Goal: Register for event/course

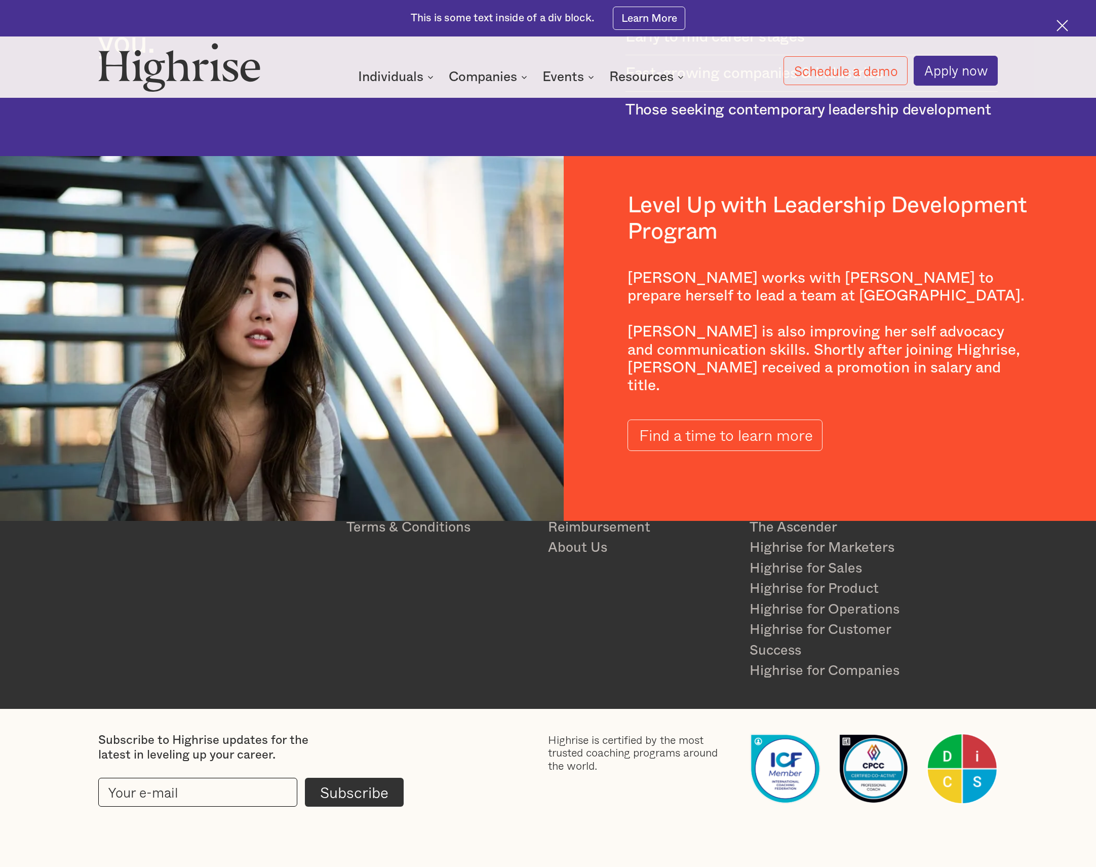
scroll to position [2078, 0]
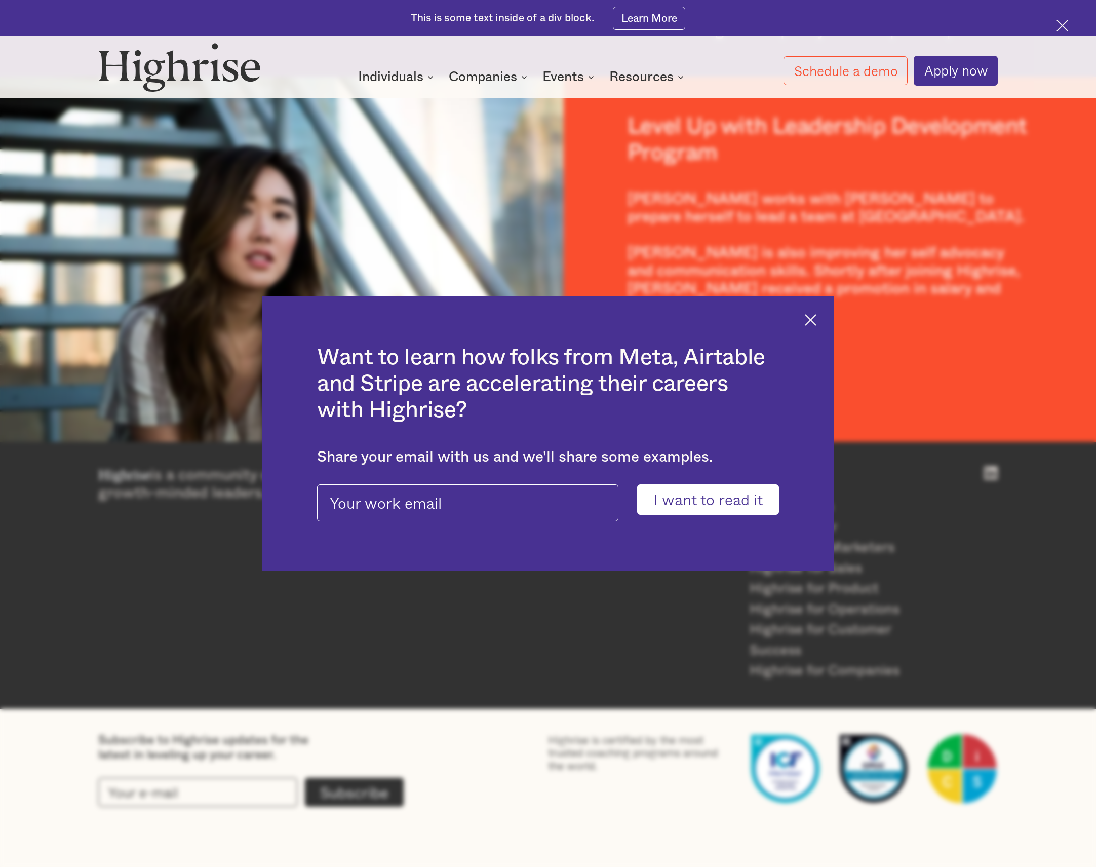
click at [494, 610] on div "Want to learn how folks from Meta, Airtable and Stripe are accelerating their c…" at bounding box center [548, 433] width 1096 height 867
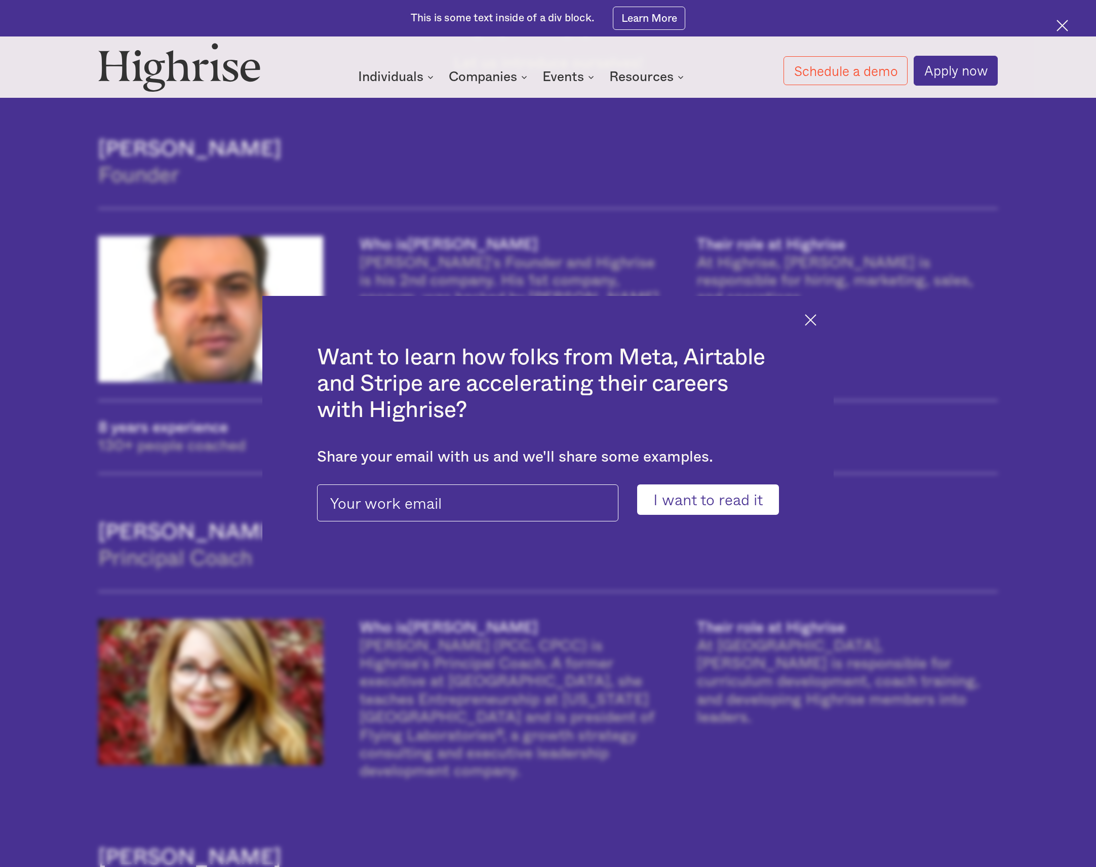
scroll to position [800, 0]
click at [808, 323] on img at bounding box center [811, 320] width 12 height 12
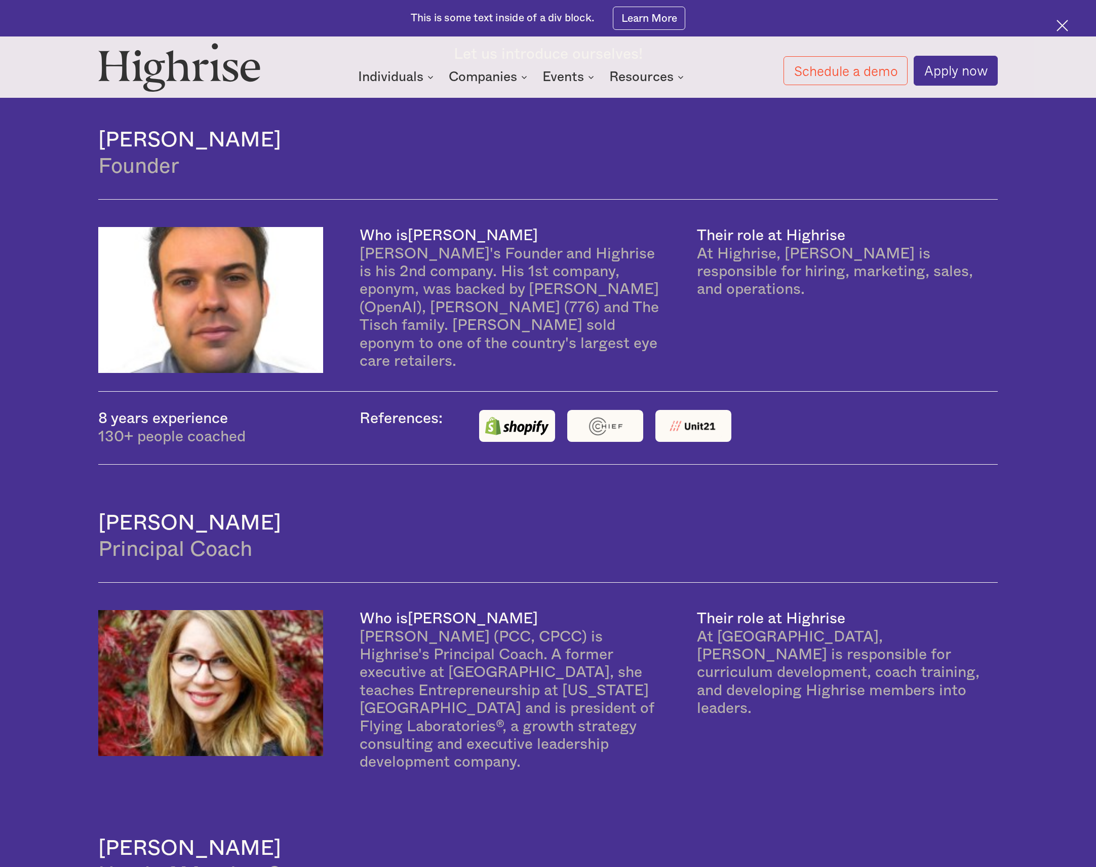
scroll to position [806, 0]
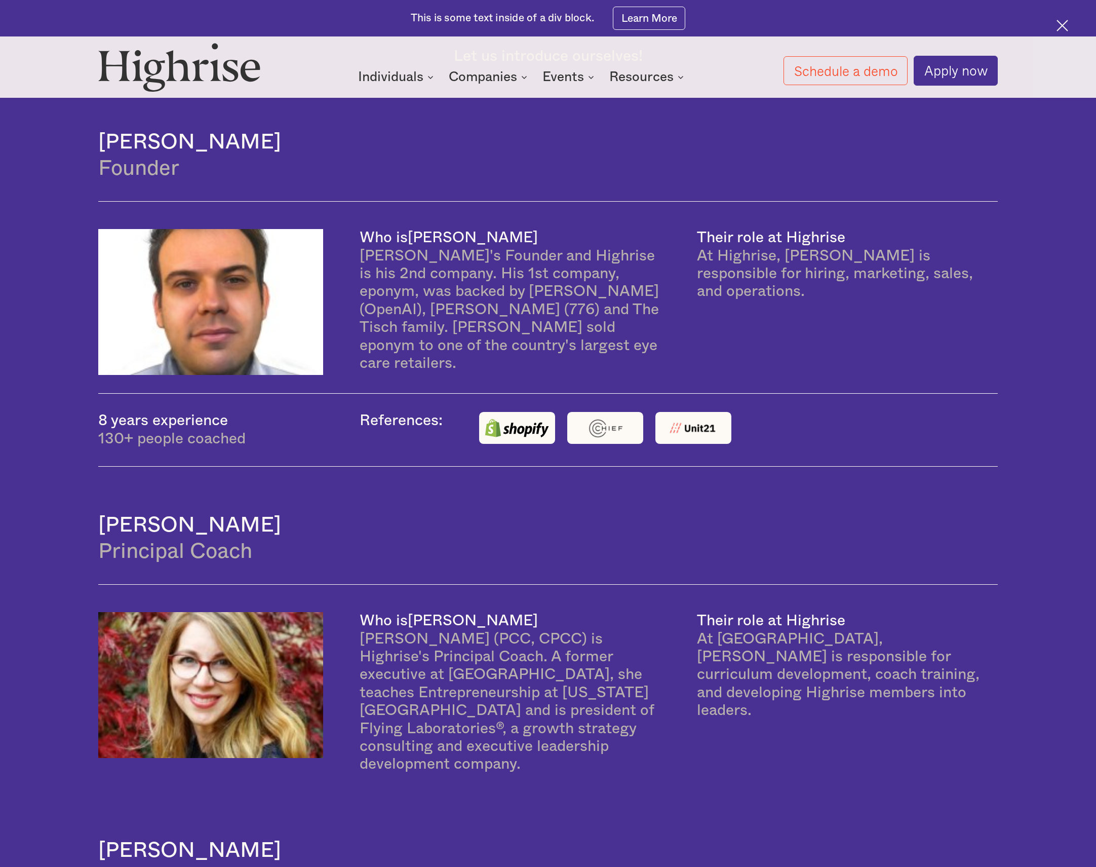
drag, startPoint x: 926, startPoint y: 433, endPoint x: 752, endPoint y: 430, distance: 174.8
click at [926, 433] on div "8 years experience 130+ people coached References:" at bounding box center [548, 429] width 900 height 73
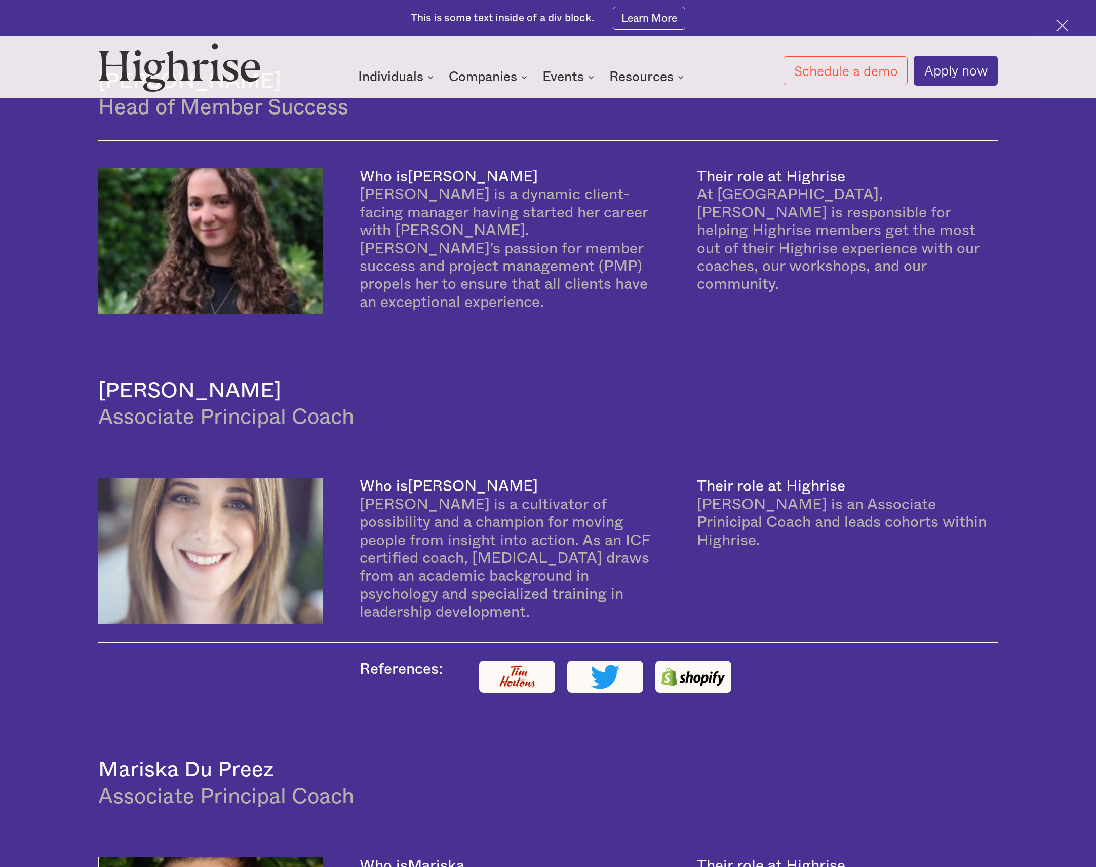
scroll to position [1804, 0]
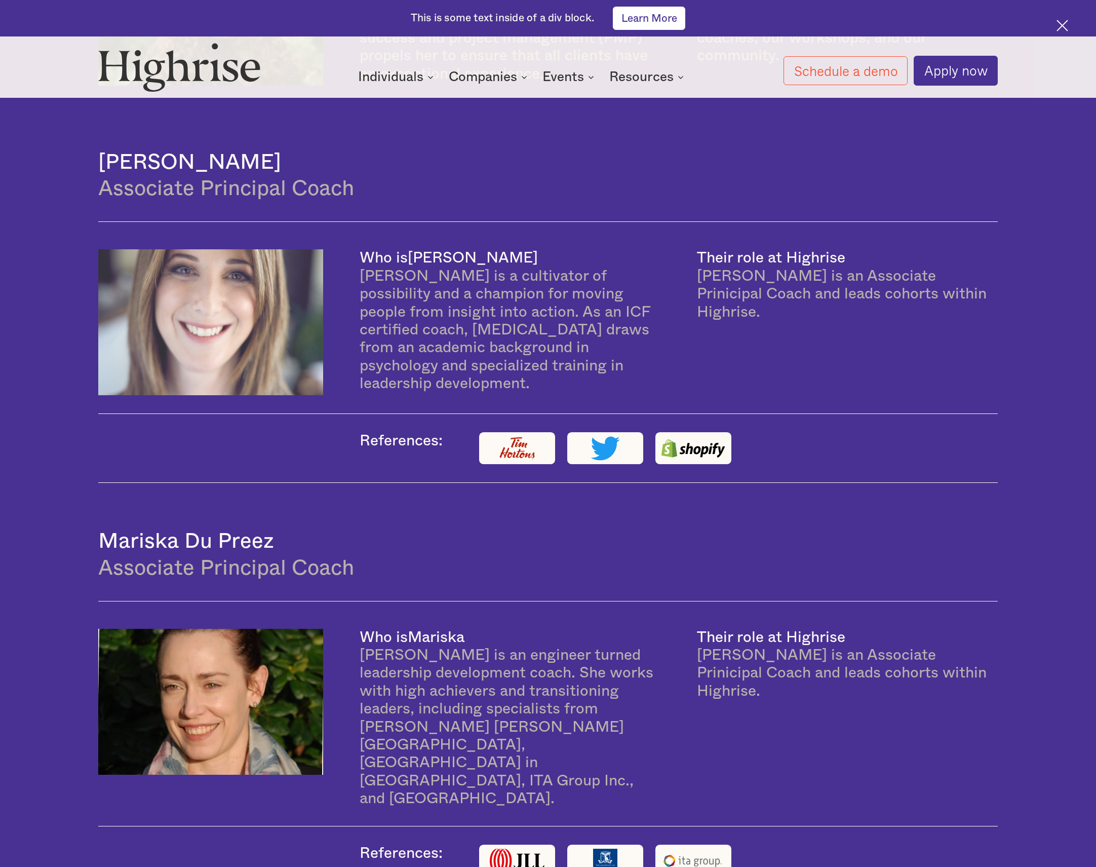
click at [649, 24] on link "Learn More" at bounding box center [649, 18] width 72 height 23
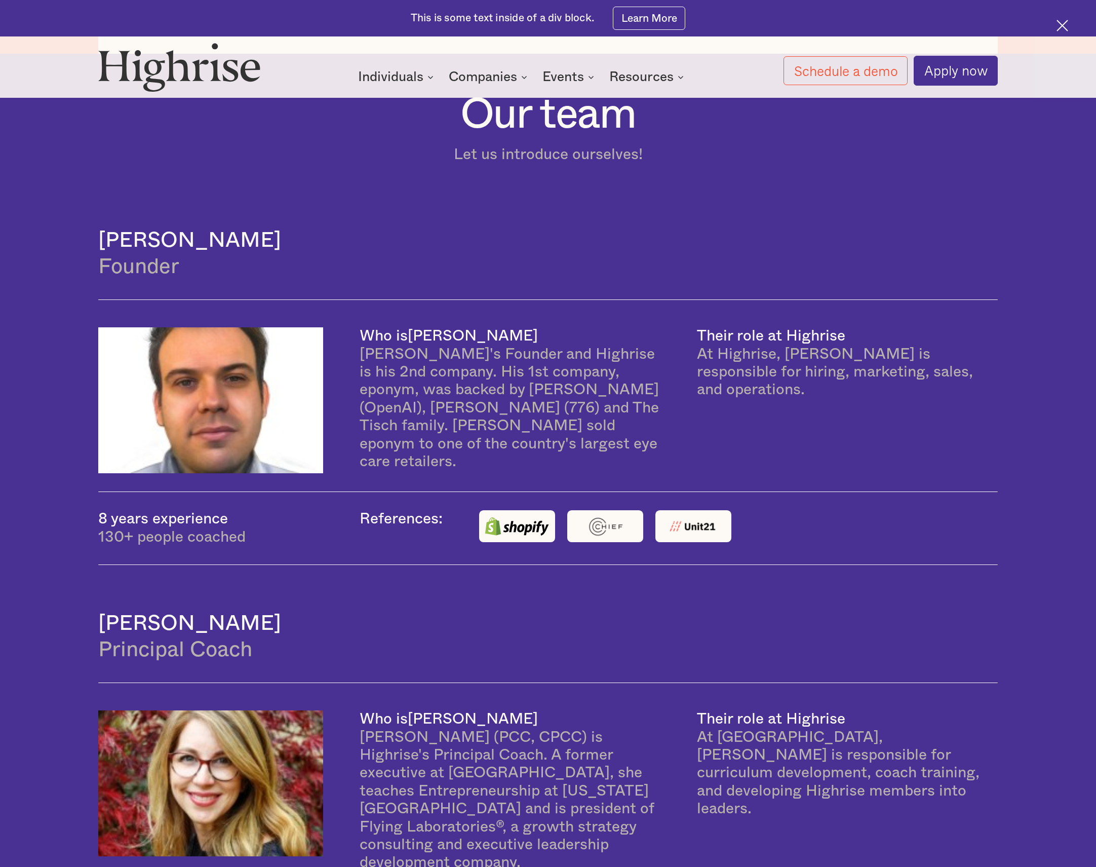
scroll to position [684, 0]
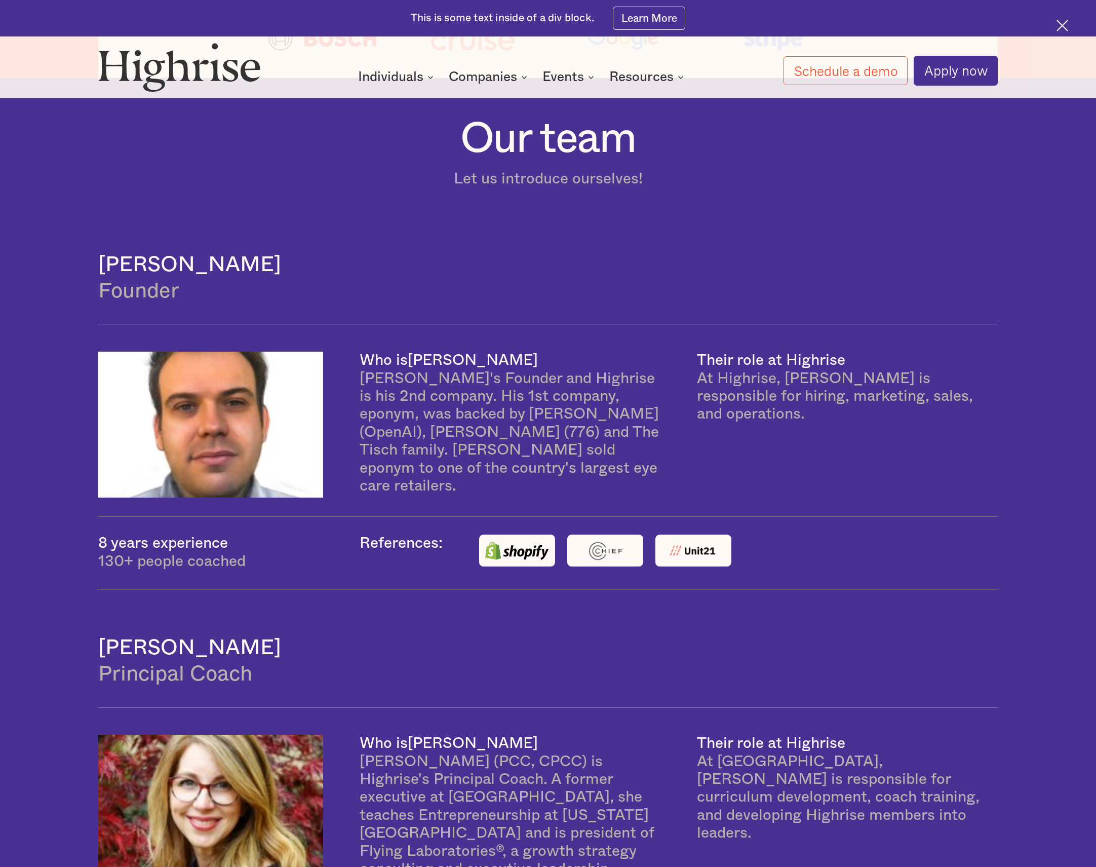
drag, startPoint x: 266, startPoint y: 269, endPoint x: 80, endPoint y: 272, distance: 186.4
copy h4 "Andrew Lipovsky"
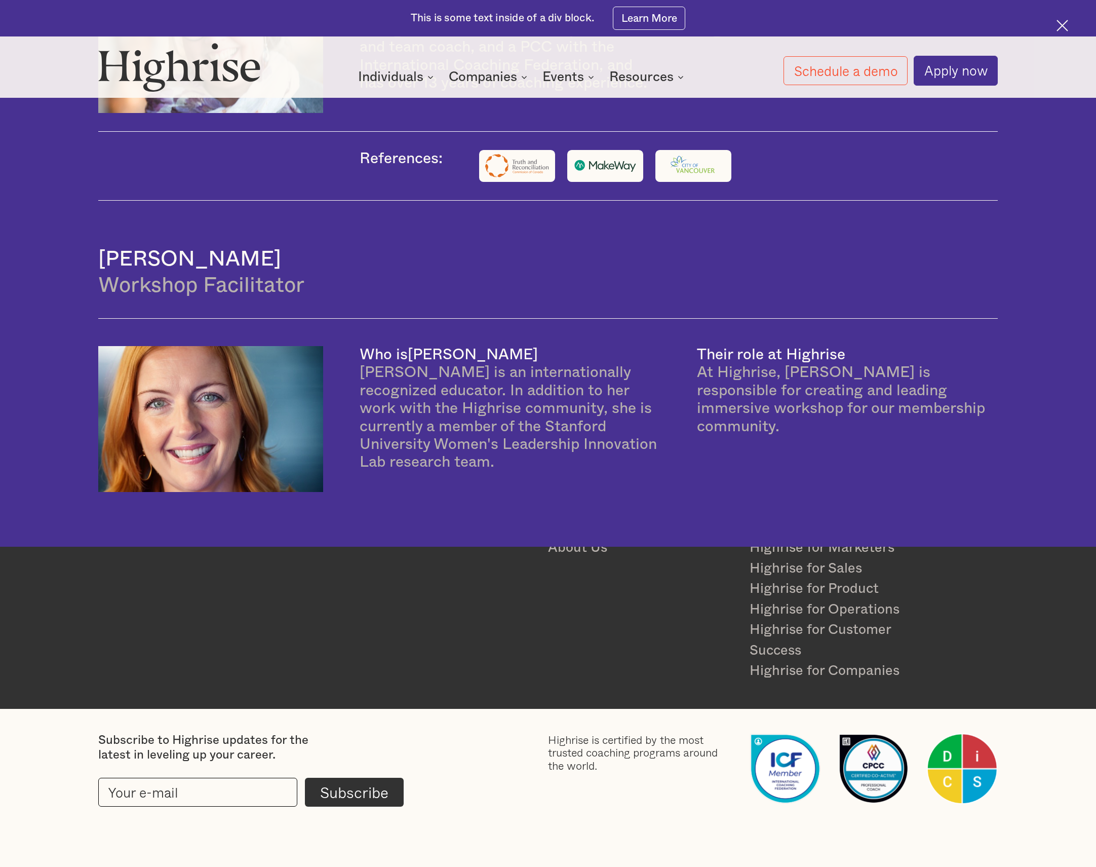
scroll to position [2937, 0]
